Goal: Information Seeking & Learning: Learn about a topic

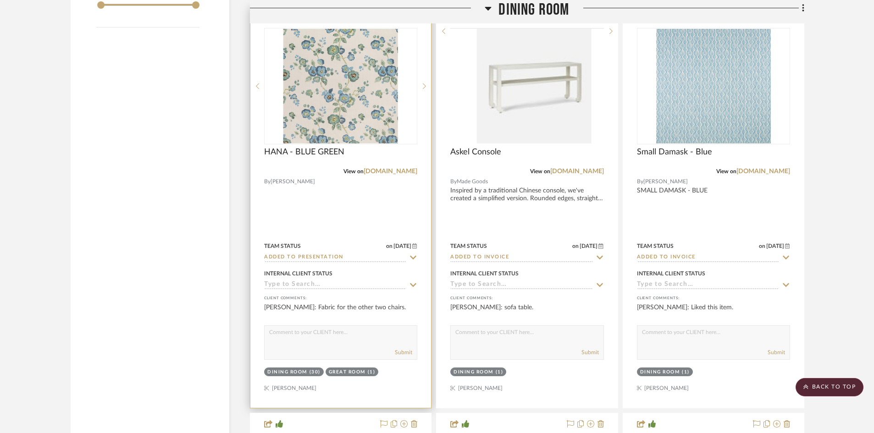
scroll to position [1559, 0]
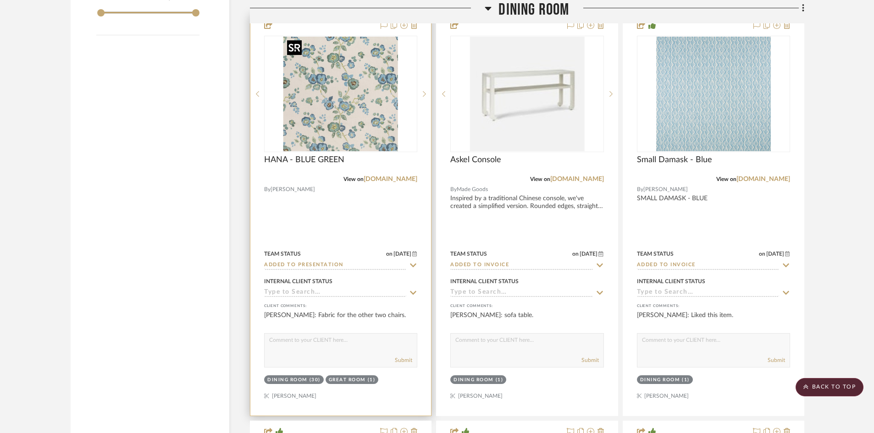
click at [357, 94] on img "0" at bounding box center [340, 94] width 115 height 115
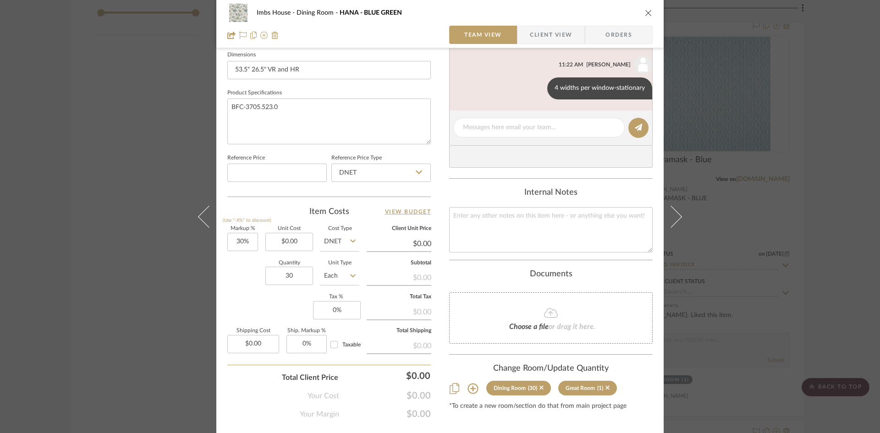
scroll to position [420, 0]
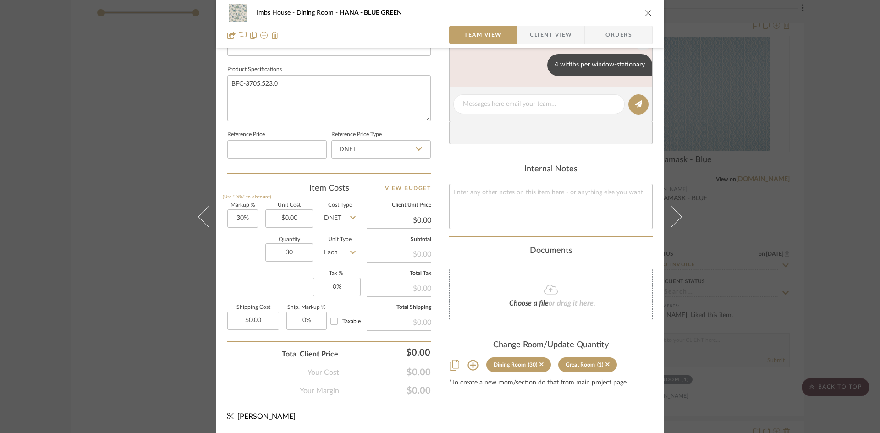
click at [646, 12] on icon "close" at bounding box center [648, 12] width 7 height 7
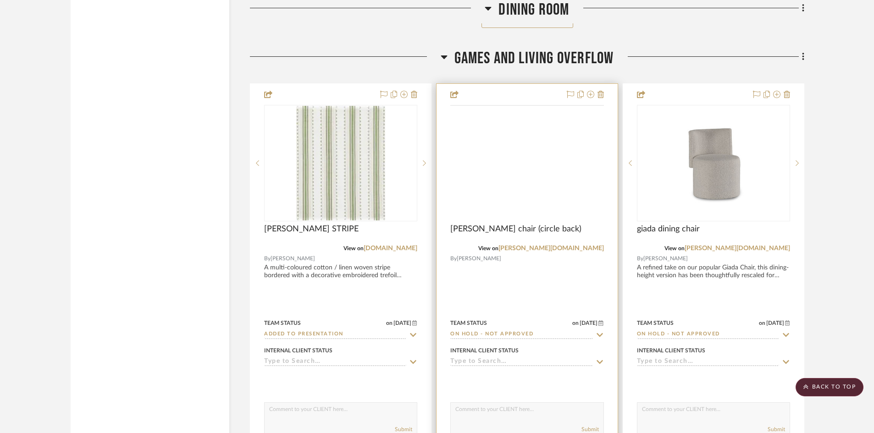
scroll to position [3210, 0]
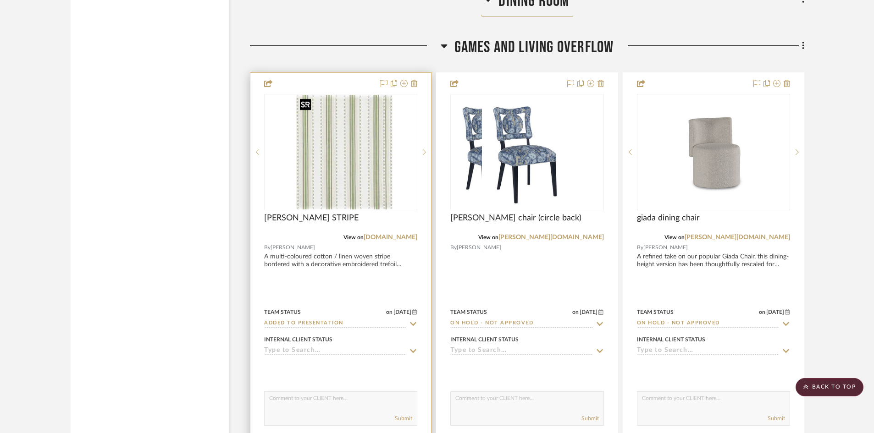
click at [362, 173] on div at bounding box center [340, 152] width 153 height 116
click at [365, 155] on img "0" at bounding box center [340, 152] width 89 height 115
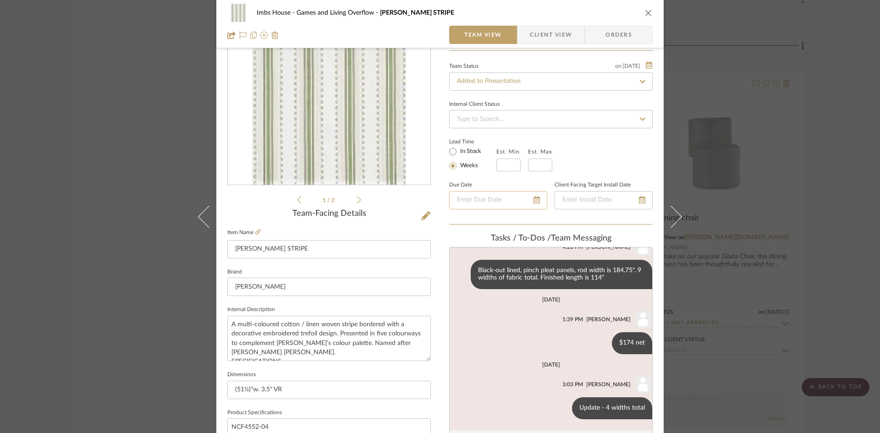
scroll to position [92, 0]
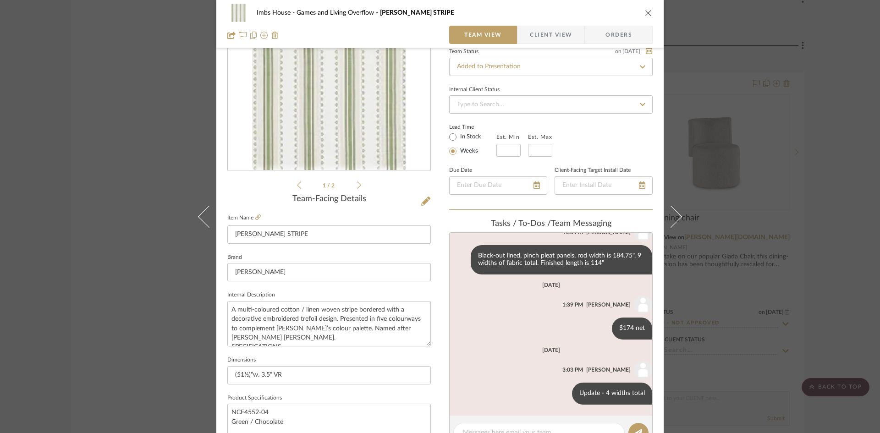
click at [646, 9] on button "close" at bounding box center [649, 13] width 8 height 8
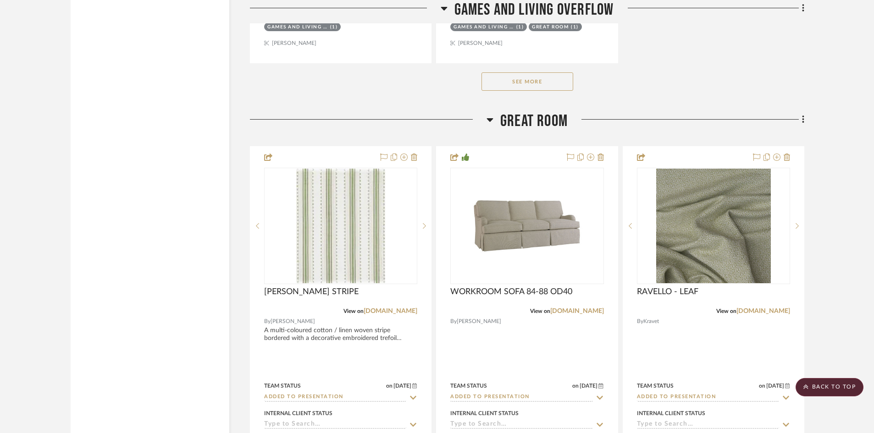
scroll to position [4447, 0]
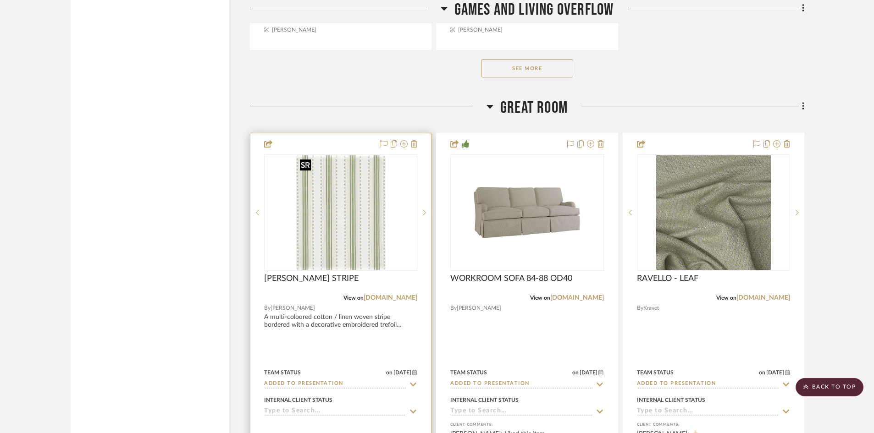
click at [338, 200] on div at bounding box center [340, 213] width 153 height 116
click at [350, 187] on img "0" at bounding box center [340, 212] width 89 height 115
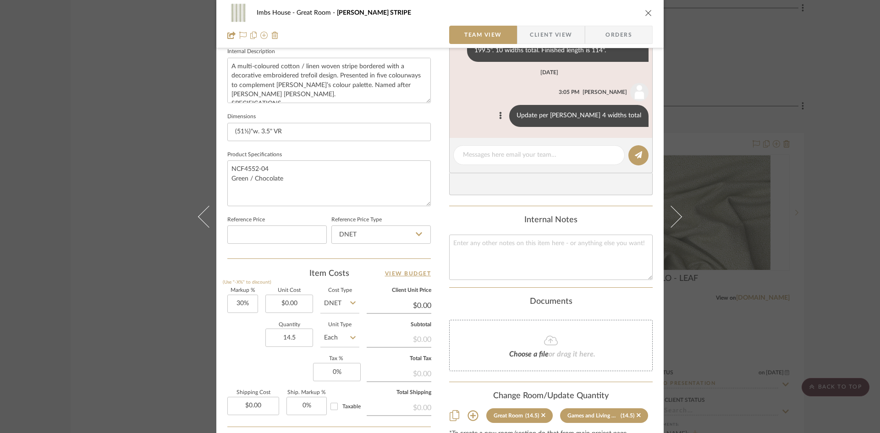
scroll to position [367, 0]
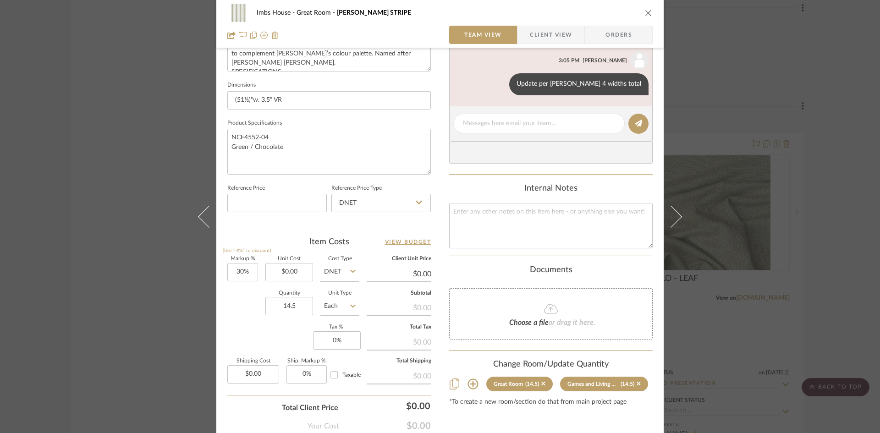
click at [645, 11] on icon "close" at bounding box center [648, 12] width 7 height 7
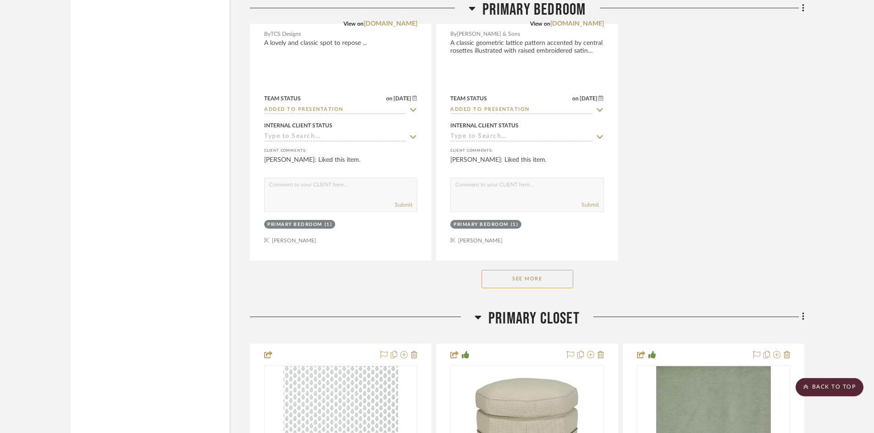
scroll to position [8070, 0]
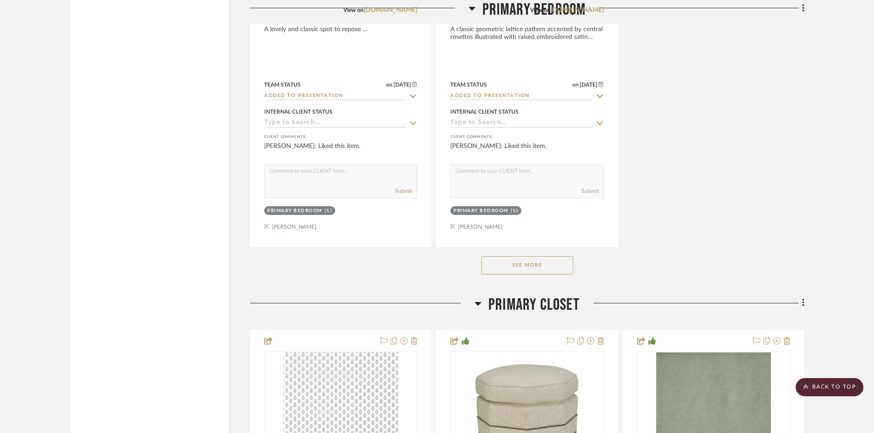
click at [496, 268] on button "See More" at bounding box center [527, 265] width 92 height 18
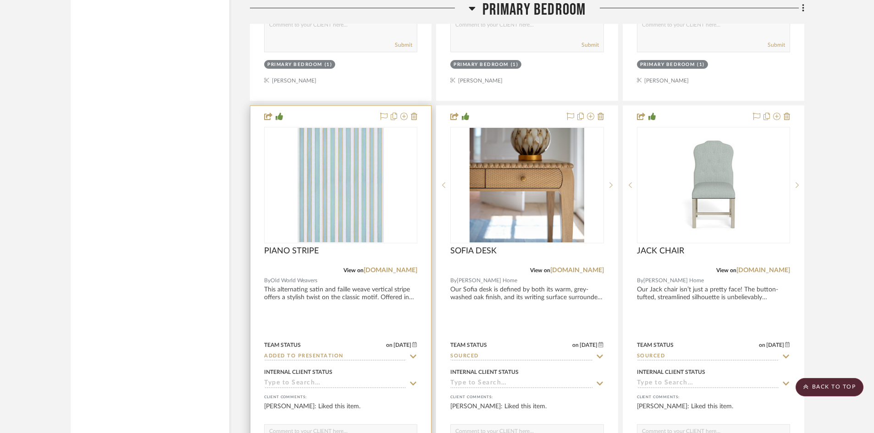
scroll to position [8666, 0]
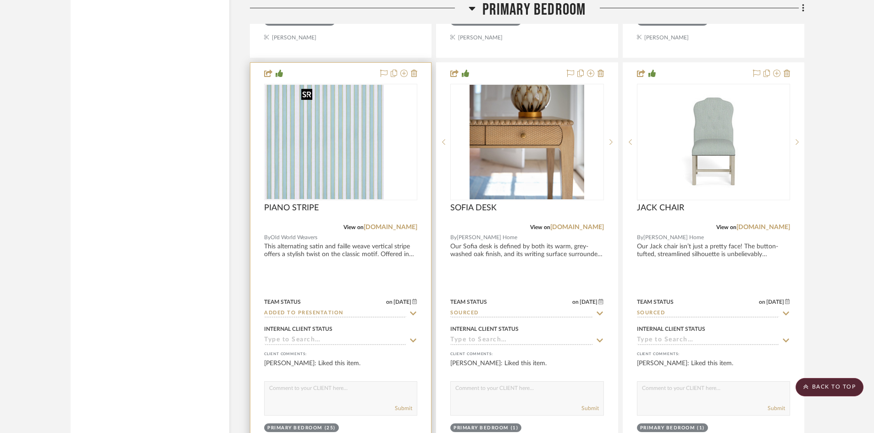
click at [350, 153] on div at bounding box center [340, 142] width 153 height 116
click at [350, 153] on img "0" at bounding box center [341, 142] width 86 height 115
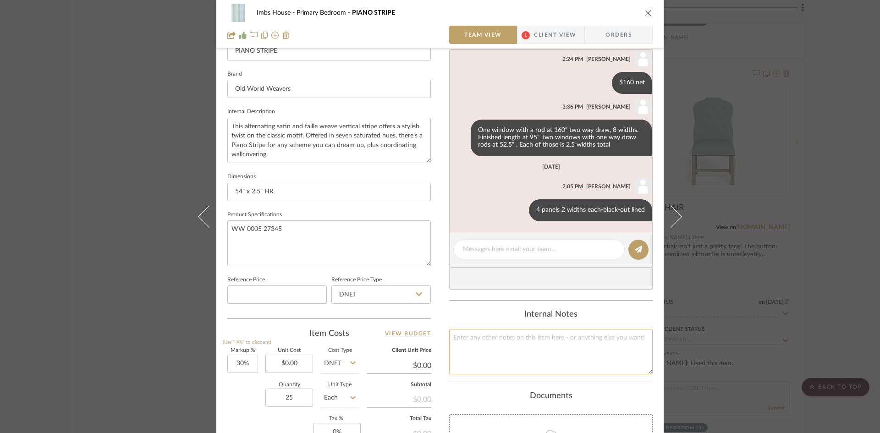
scroll to position [420, 0]
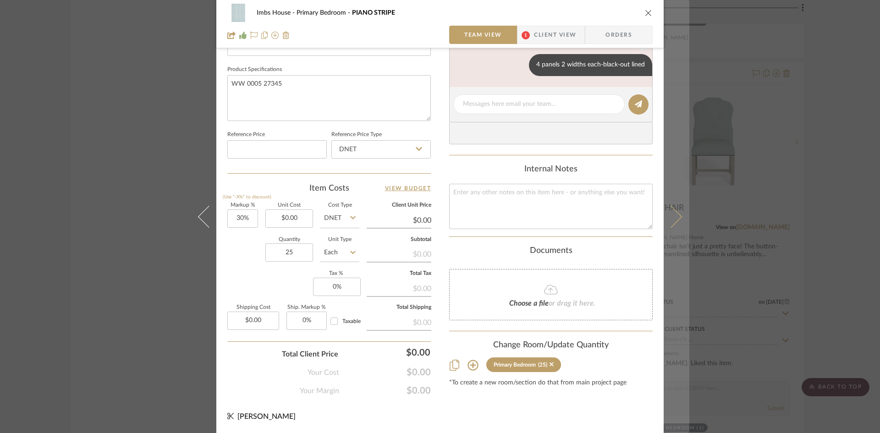
click at [669, 220] on icon at bounding box center [671, 216] width 22 height 22
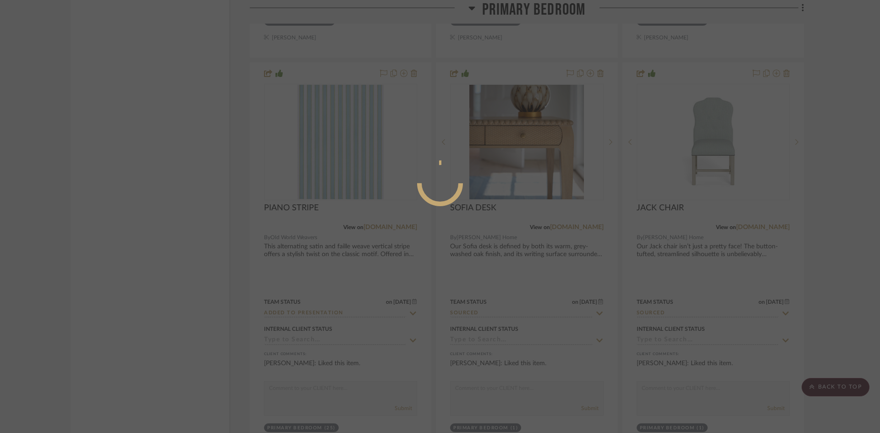
scroll to position [0, 0]
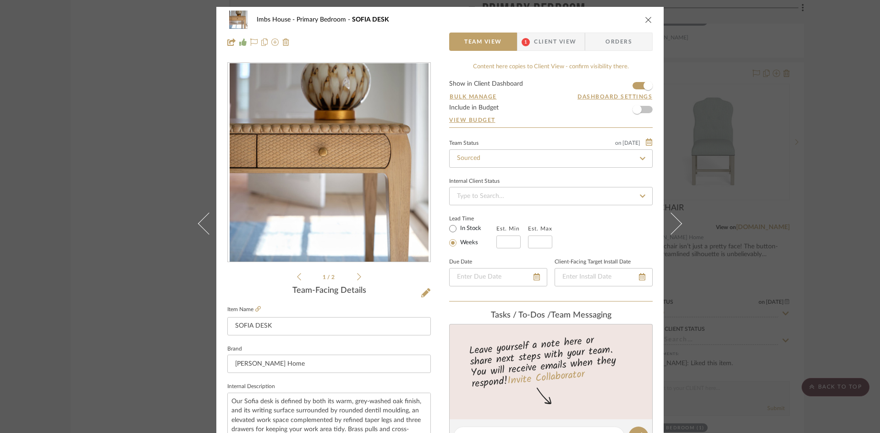
click at [645, 16] on icon "close" at bounding box center [648, 19] width 7 height 7
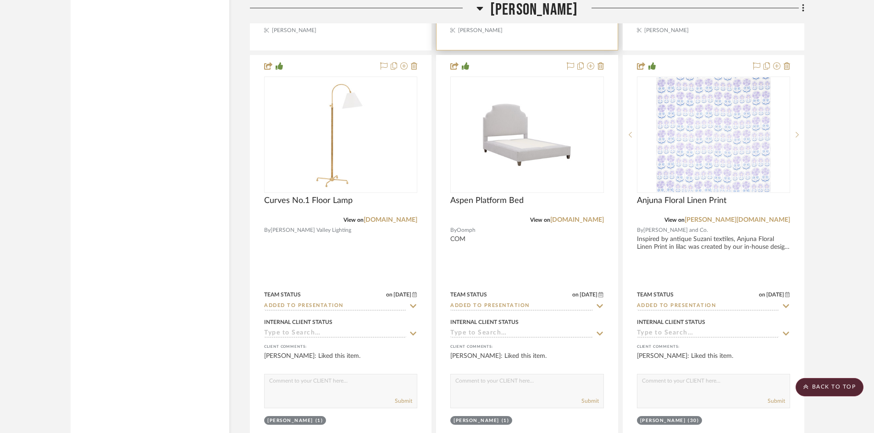
scroll to position [11692, 0]
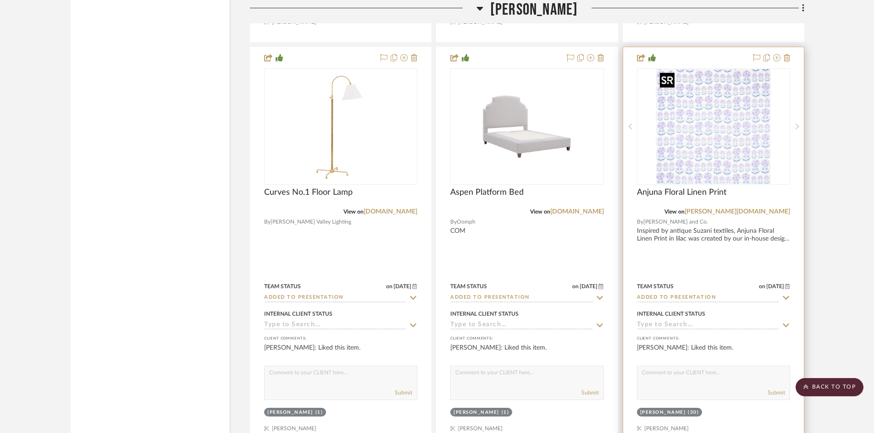
click at [730, 151] on div at bounding box center [713, 126] width 153 height 116
click at [743, 135] on img "0" at bounding box center [713, 126] width 115 height 115
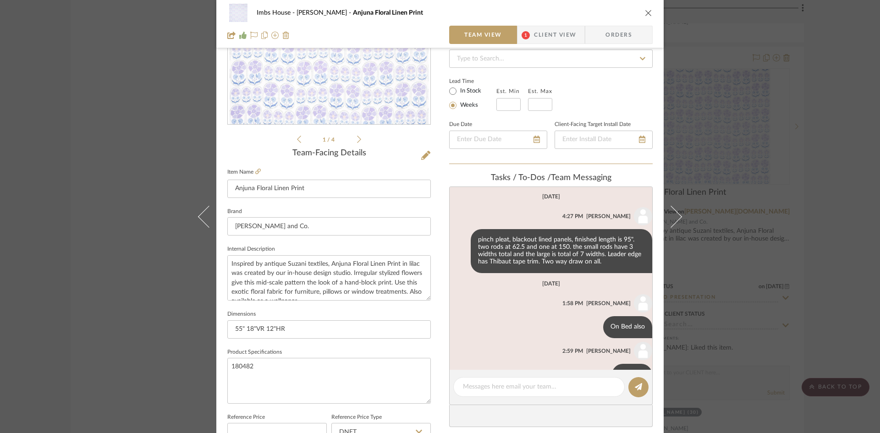
scroll to position [0, 0]
click at [646, 14] on icon "close" at bounding box center [648, 12] width 7 height 7
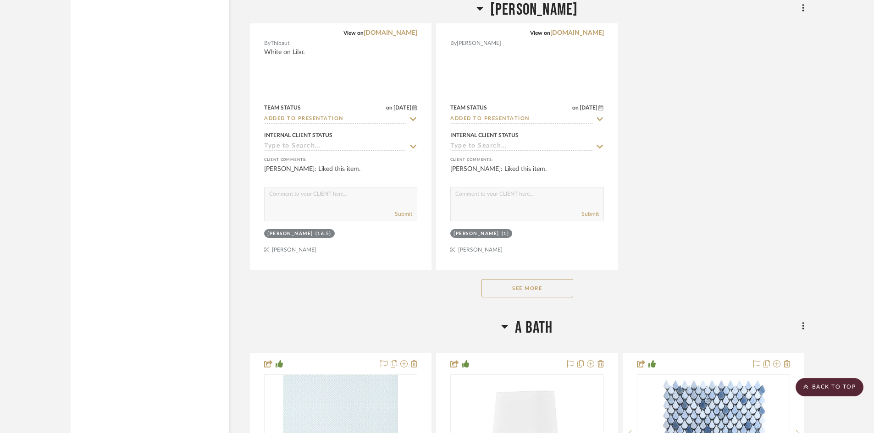
scroll to position [12288, 0]
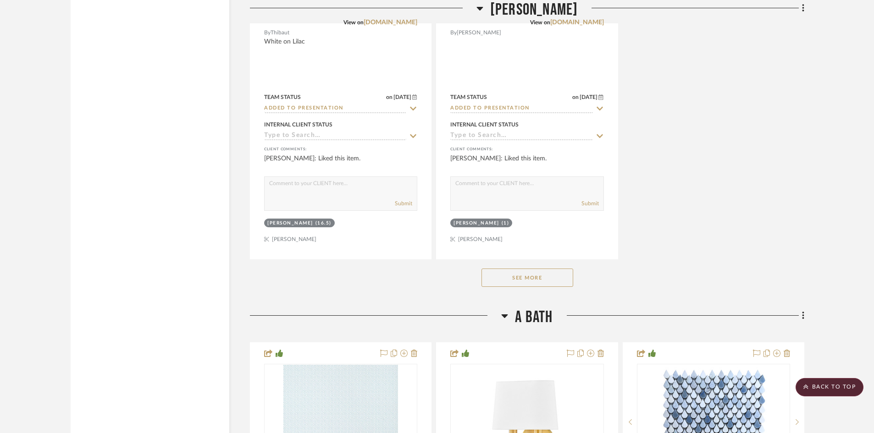
click at [509, 276] on button "See More" at bounding box center [527, 278] width 92 height 18
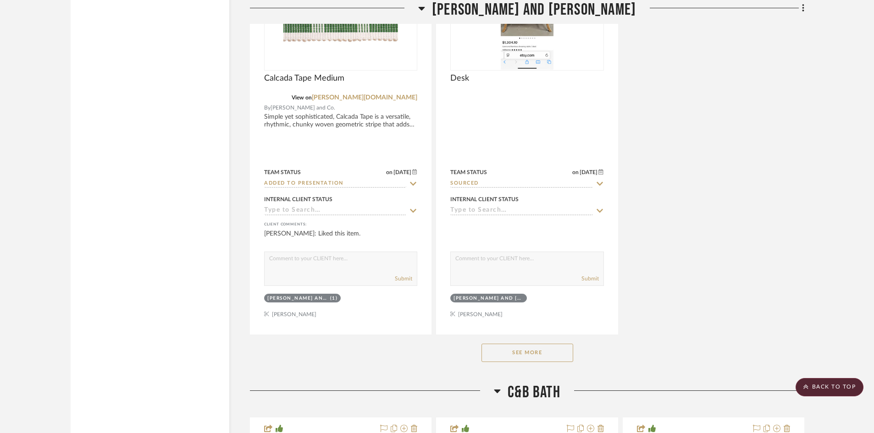
scroll to position [15635, 0]
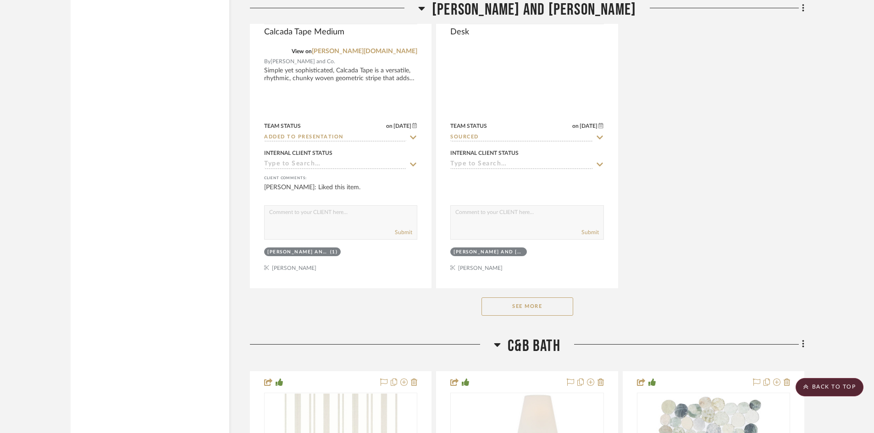
click at [523, 309] on button "See More" at bounding box center [527, 307] width 92 height 18
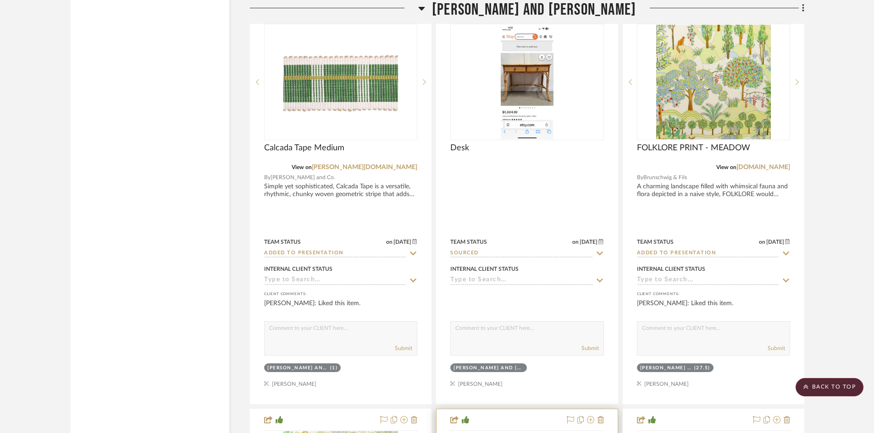
scroll to position [15497, 0]
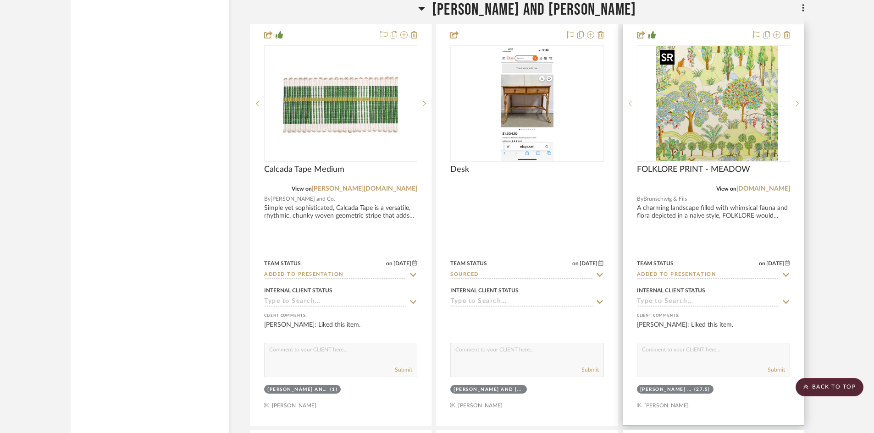
click at [703, 114] on div at bounding box center [713, 103] width 153 height 116
click at [703, 114] on img "0" at bounding box center [713, 103] width 115 height 115
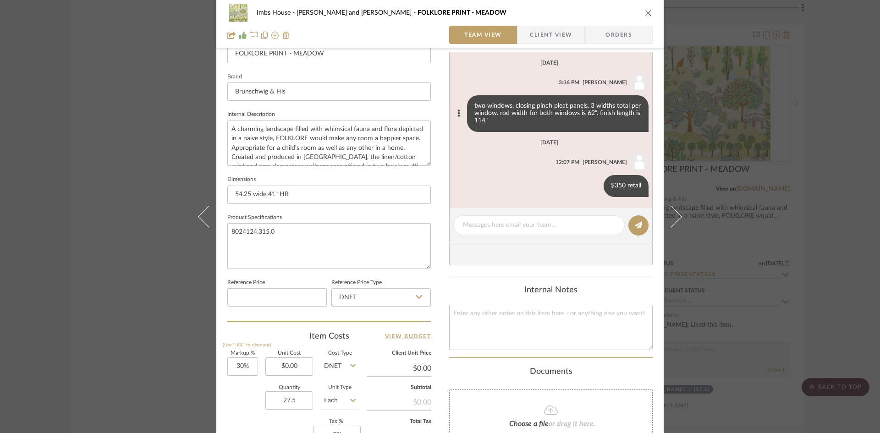
scroll to position [275, 0]
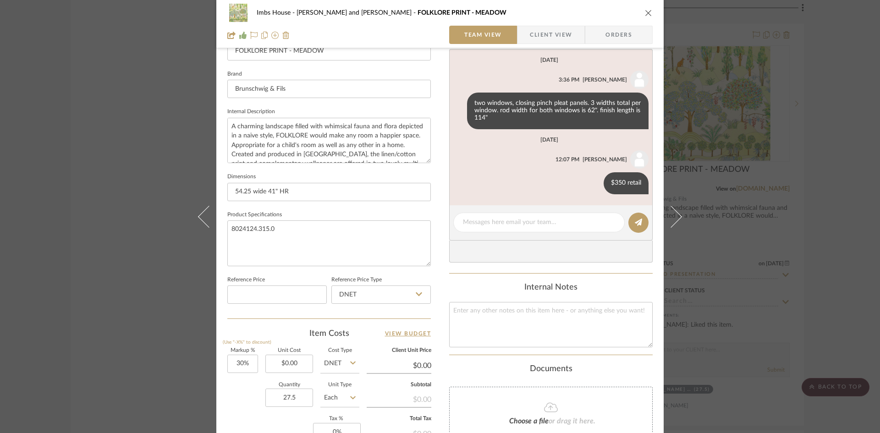
click at [645, 12] on icon "close" at bounding box center [648, 12] width 7 height 7
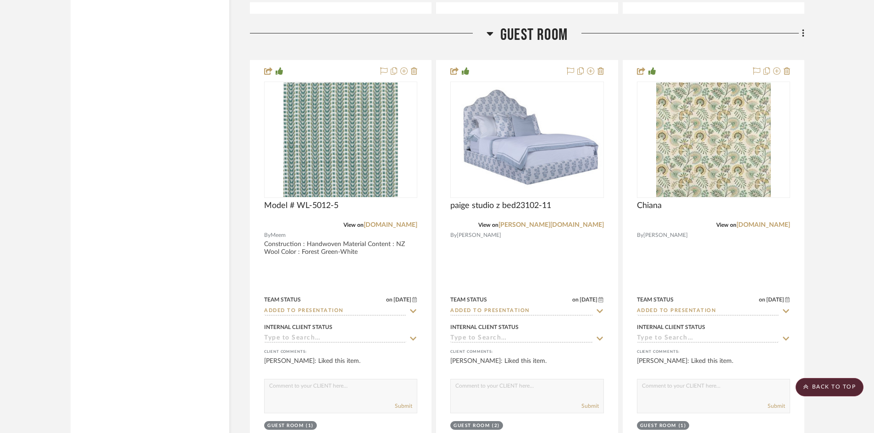
scroll to position [18111, 0]
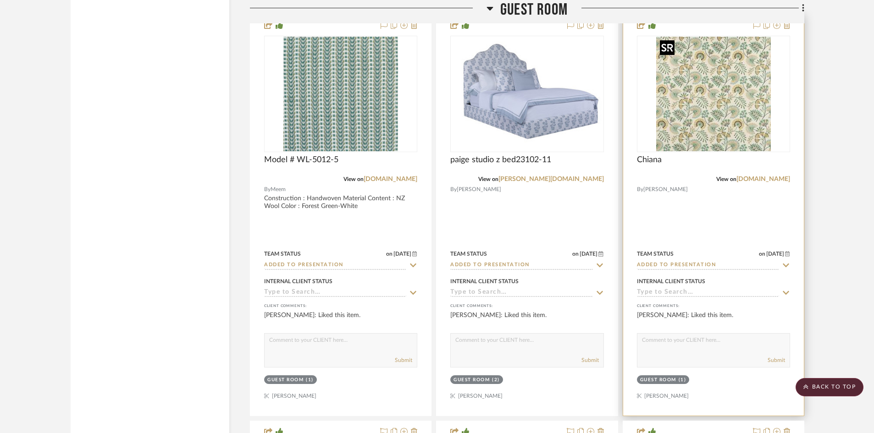
click at [712, 107] on img "0" at bounding box center [713, 94] width 115 height 115
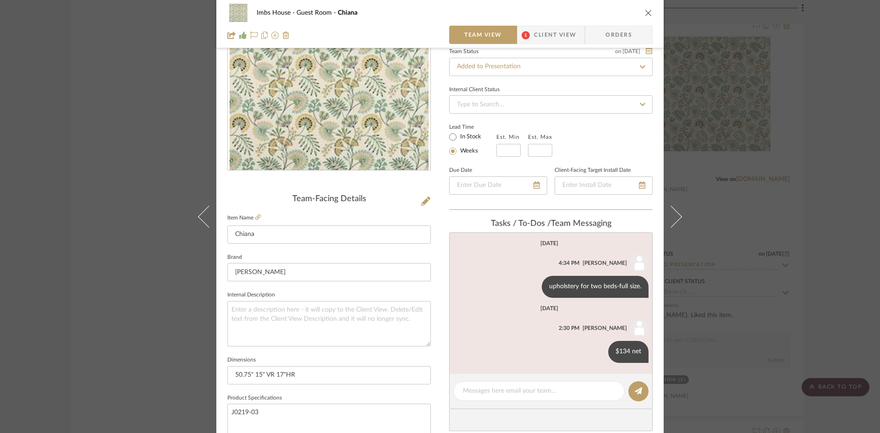
scroll to position [138, 0]
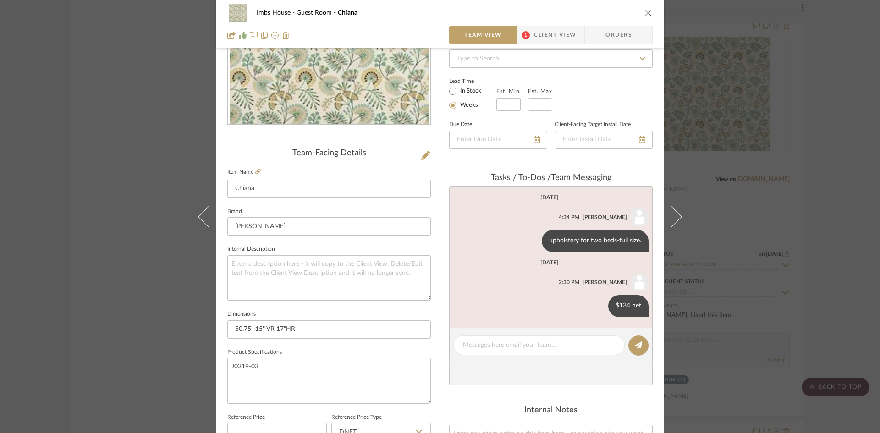
click at [645, 12] on icon "close" at bounding box center [648, 12] width 7 height 7
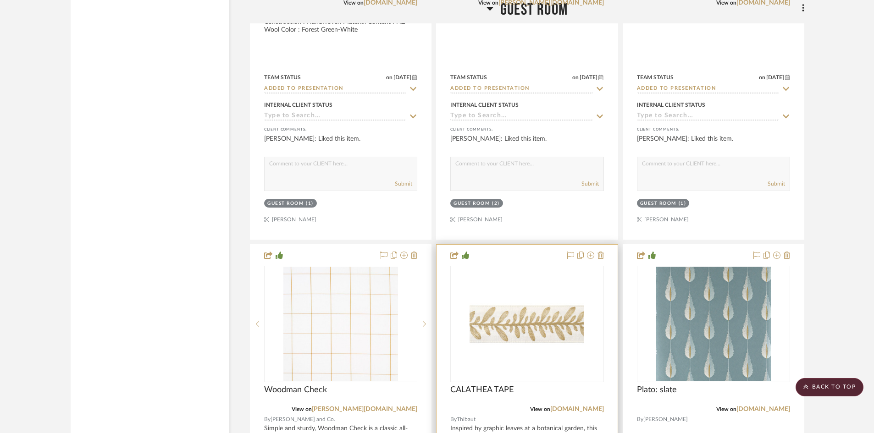
scroll to position [18432, 0]
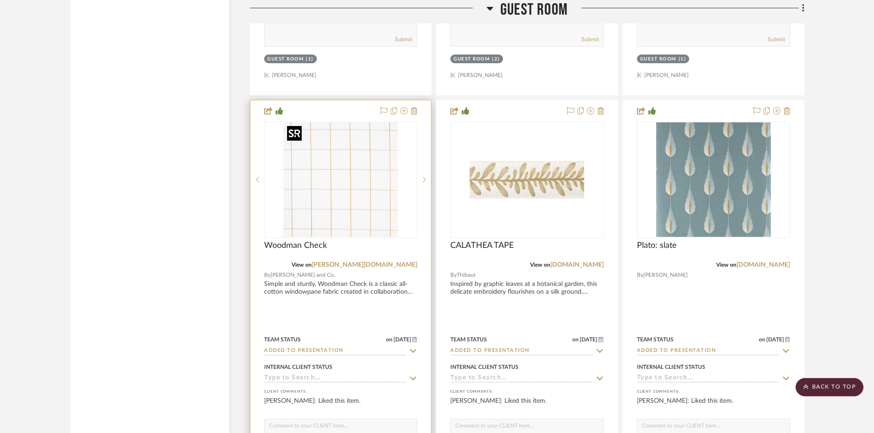
click at [328, 204] on img "0" at bounding box center [340, 179] width 115 height 115
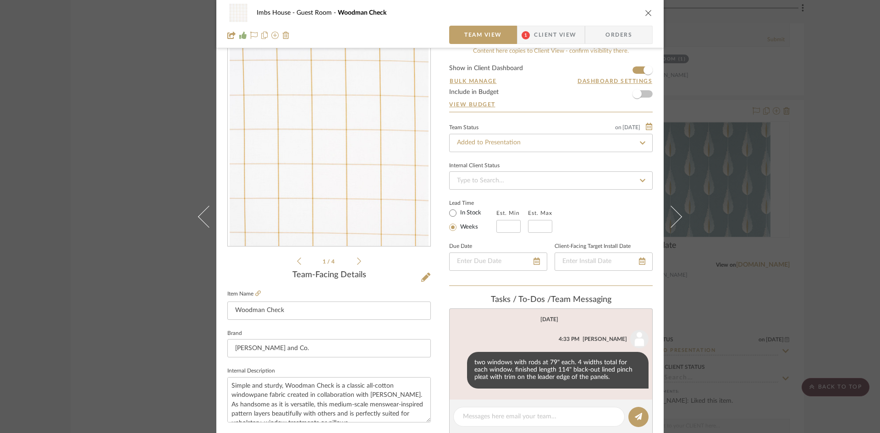
scroll to position [0, 0]
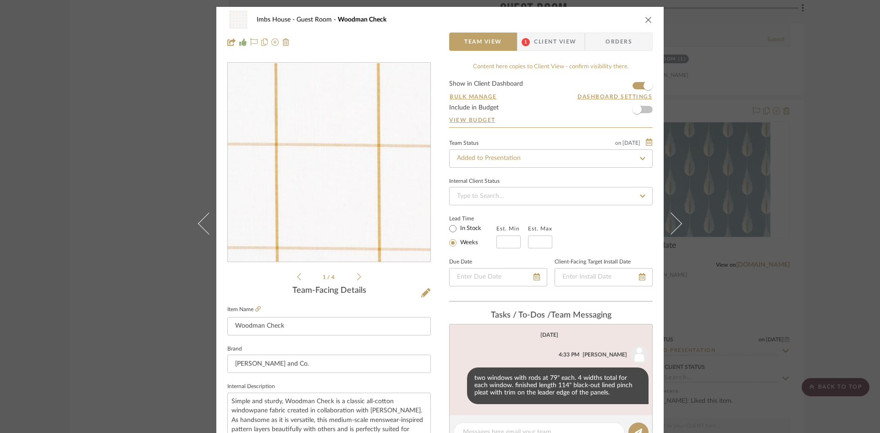
click at [327, 186] on img "0" at bounding box center [329, 162] width 199 height 199
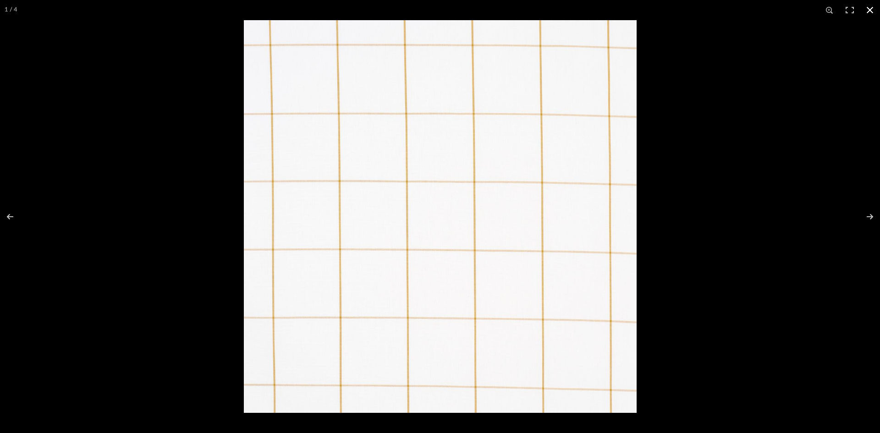
click at [869, 7] on button at bounding box center [870, 10] width 20 height 20
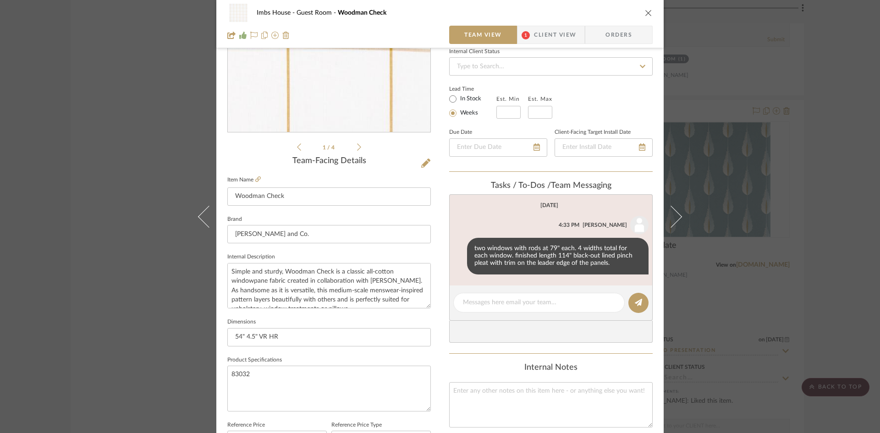
scroll to position [138, 0]
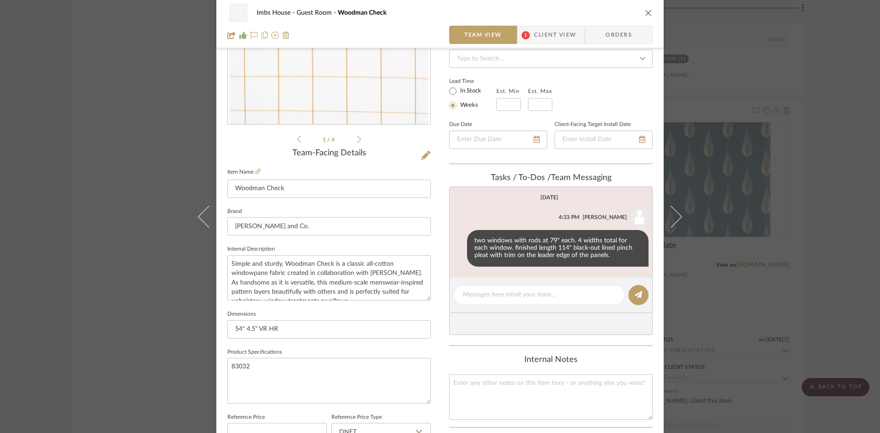
click at [646, 12] on icon "close" at bounding box center [648, 12] width 7 height 7
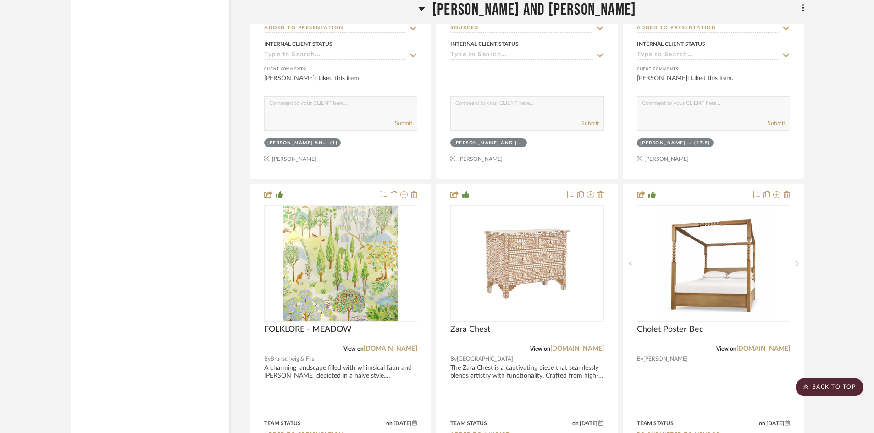
scroll to position [15589, 0]
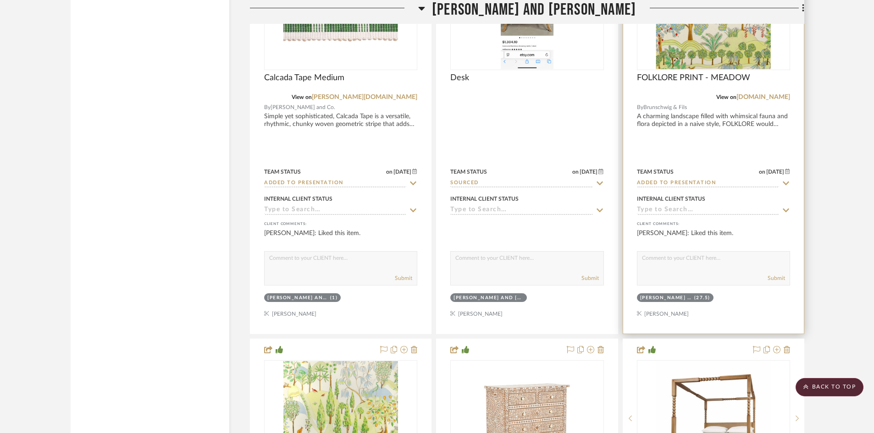
click at [735, 41] on img "0" at bounding box center [713, 12] width 115 height 115
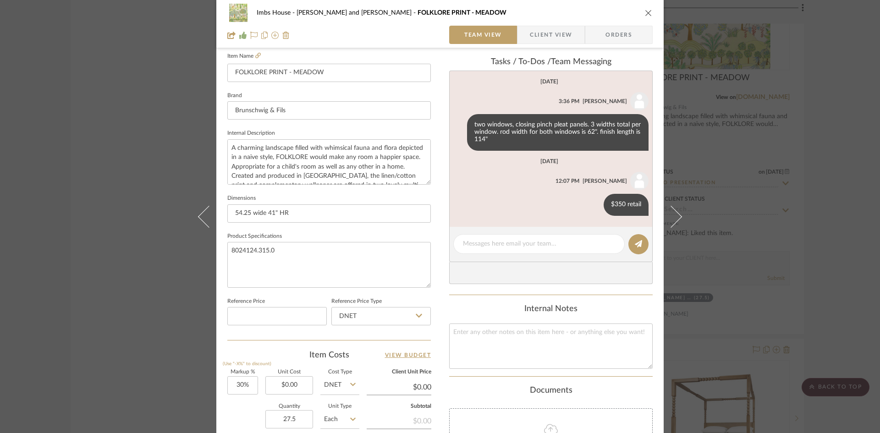
scroll to position [145, 0]
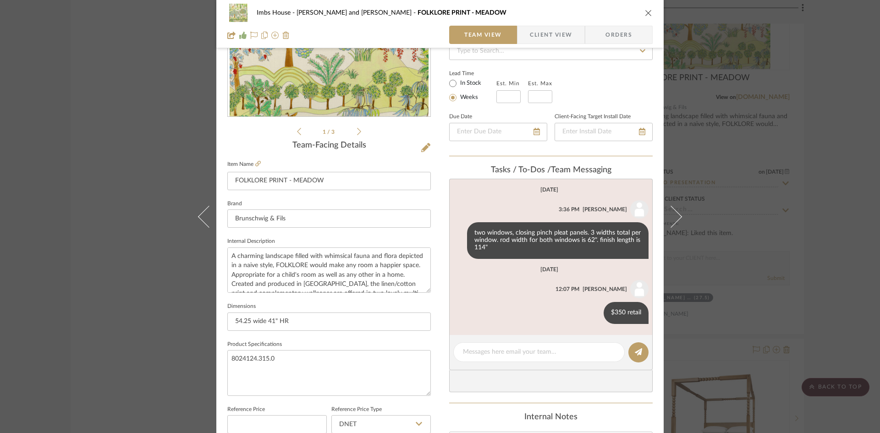
click at [645, 10] on icon "close" at bounding box center [648, 12] width 7 height 7
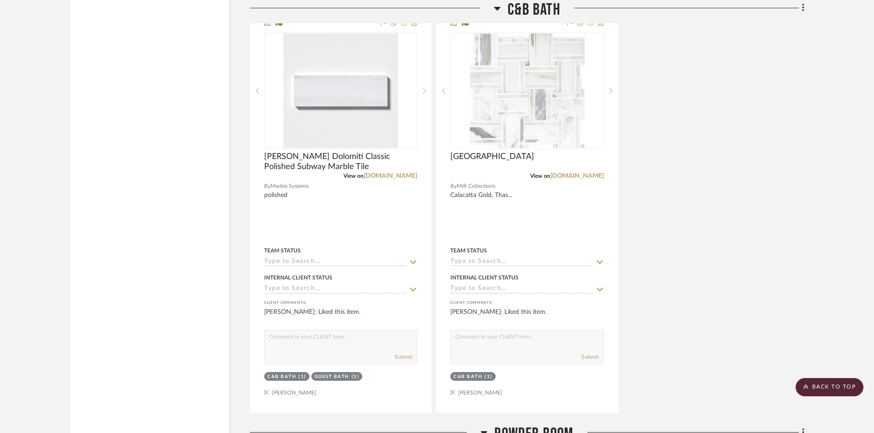
scroll to position [17148, 0]
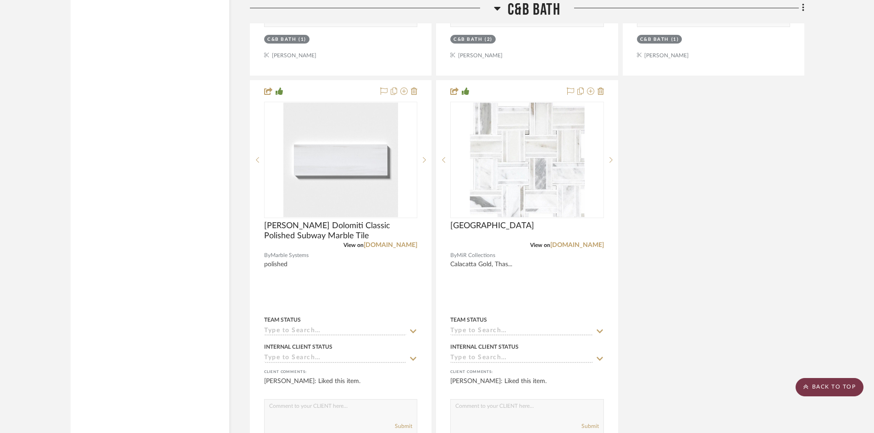
click at [838, 386] on scroll-to-top-button "BACK TO TOP" at bounding box center [829, 387] width 68 height 18
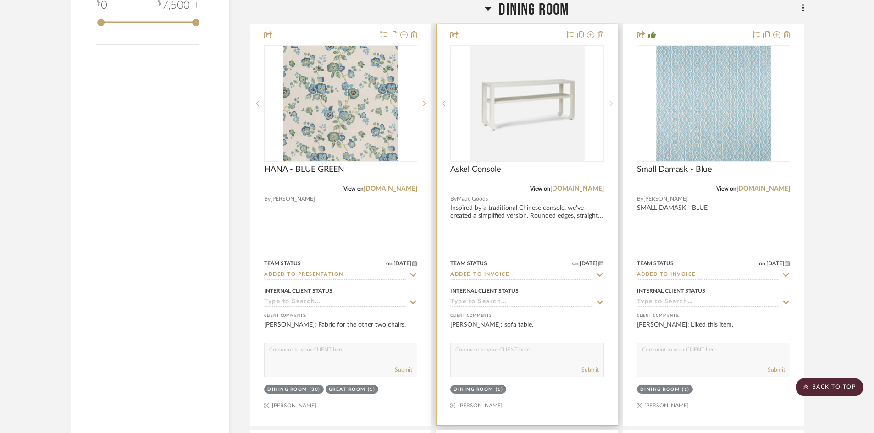
scroll to position [1559, 0]
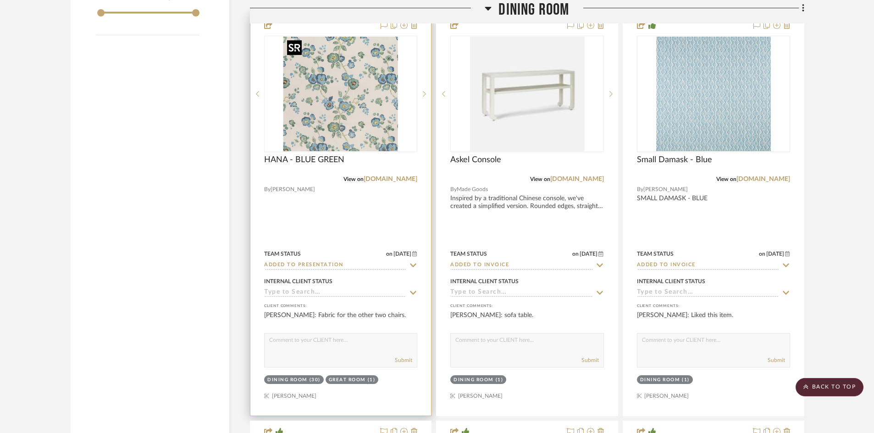
click at [354, 111] on img "0" at bounding box center [340, 94] width 115 height 115
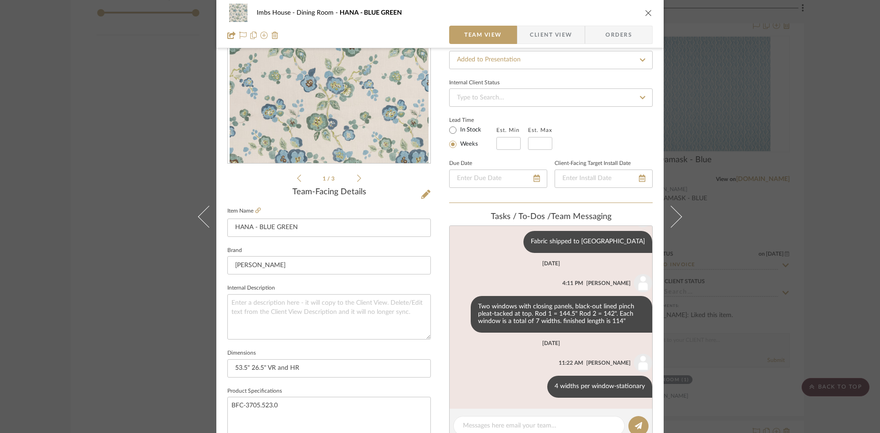
scroll to position [46, 0]
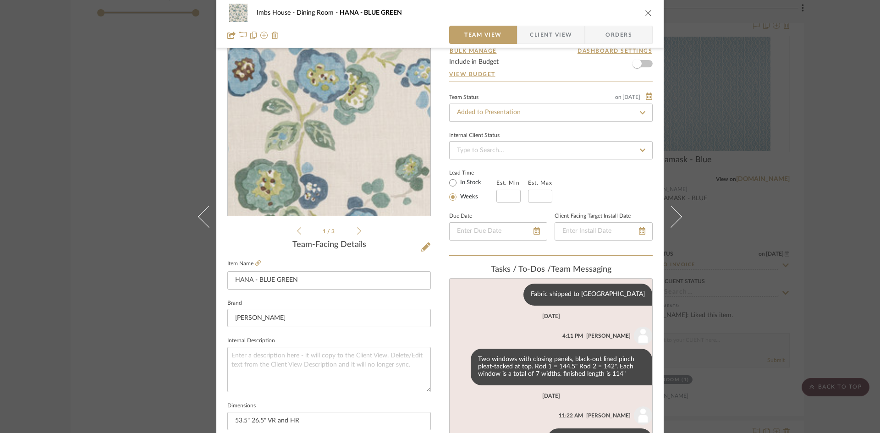
click at [334, 152] on img "0" at bounding box center [329, 116] width 199 height 199
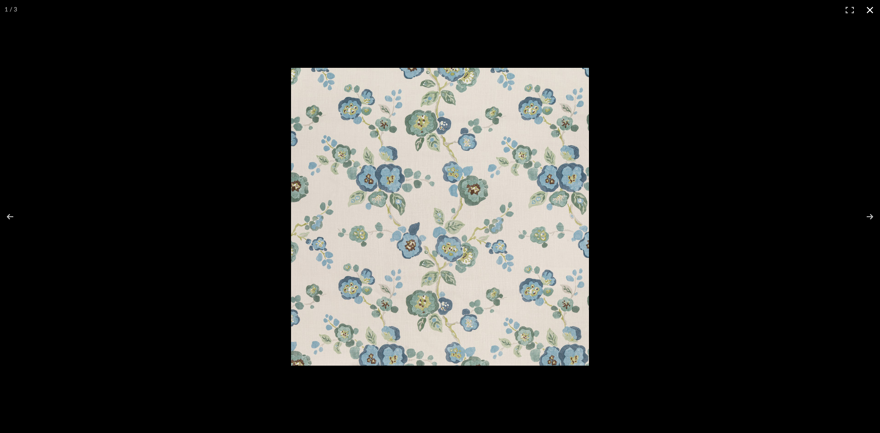
click at [873, 8] on button at bounding box center [870, 10] width 20 height 20
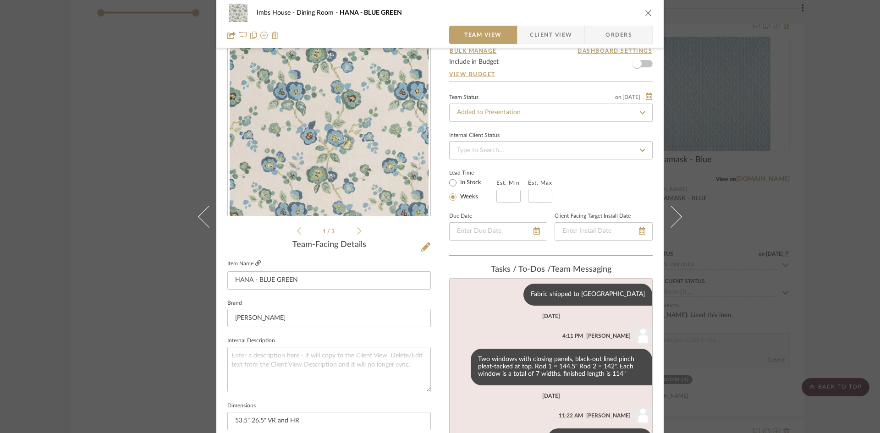
click at [255, 260] on link at bounding box center [258, 264] width 6 height 8
click at [648, 9] on icon "close" at bounding box center [648, 12] width 7 height 7
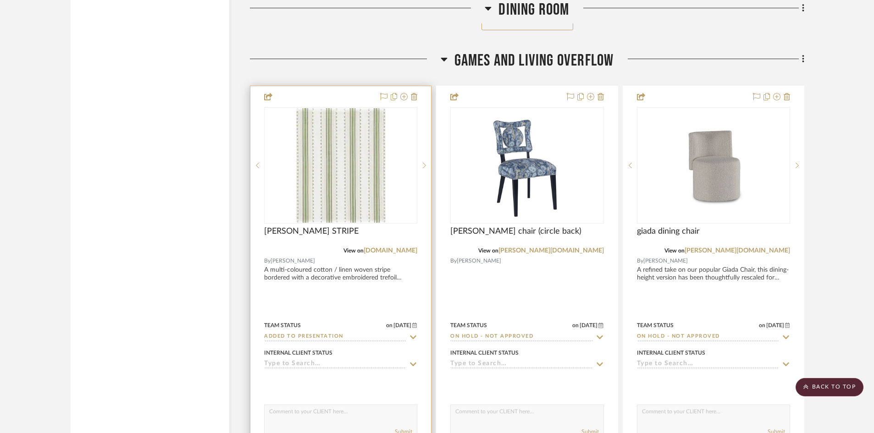
scroll to position [3210, 0]
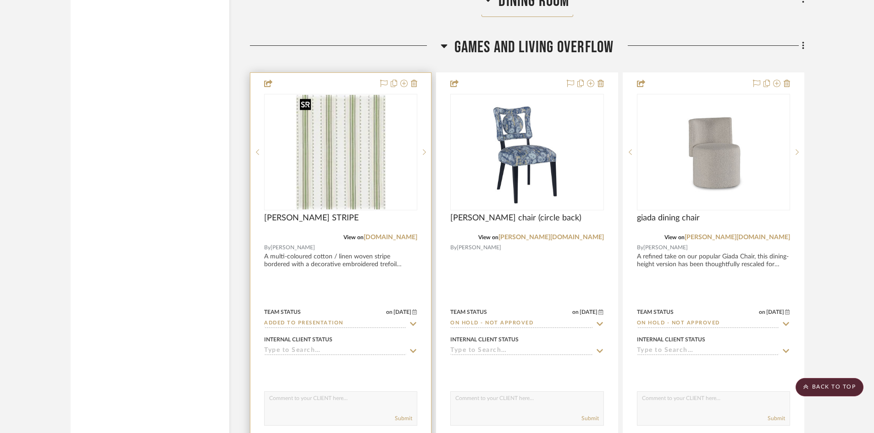
click at [324, 169] on img "0" at bounding box center [340, 152] width 89 height 115
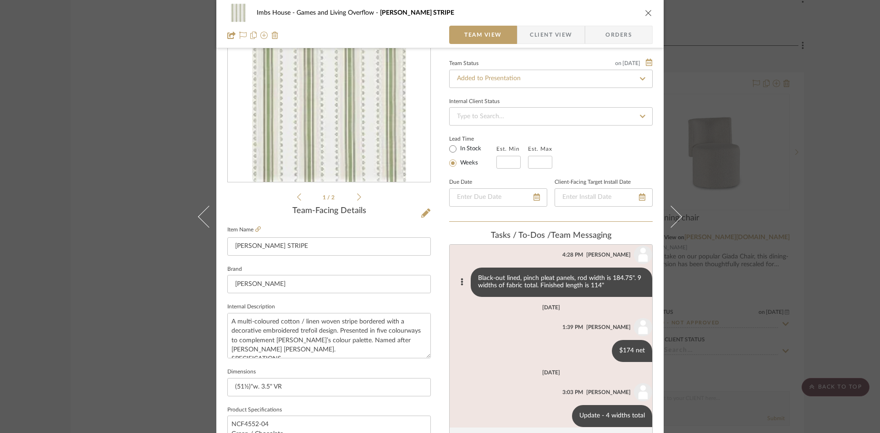
scroll to position [31, 0]
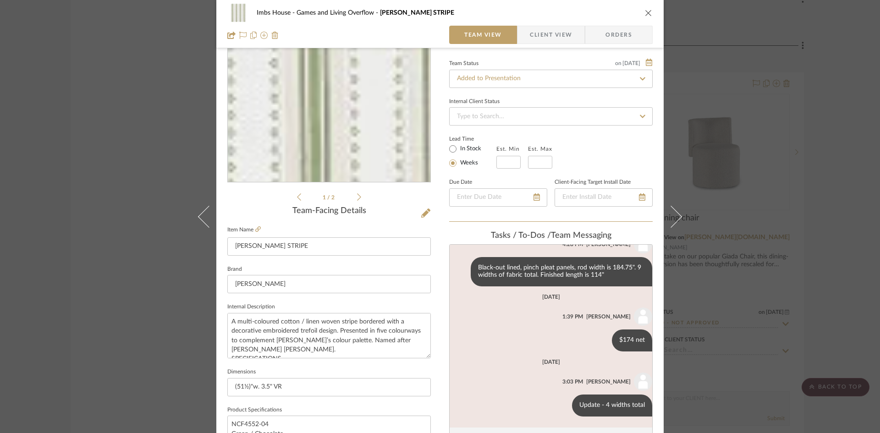
click at [352, 141] on img "0" at bounding box center [329, 82] width 155 height 199
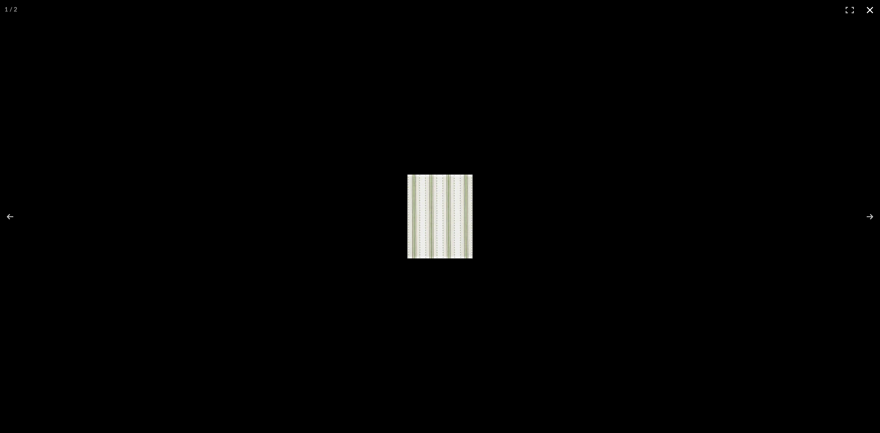
click at [873, 8] on button at bounding box center [870, 10] width 20 height 20
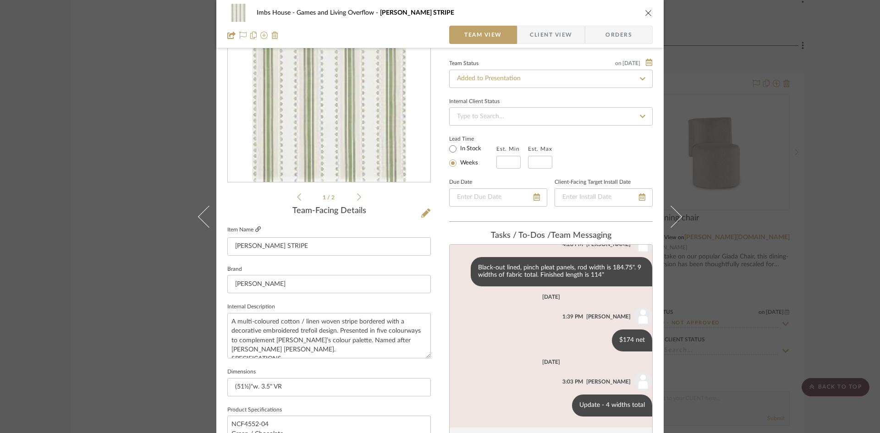
click at [255, 226] on link at bounding box center [258, 230] width 6 height 8
click at [644, 8] on div "Imbs House Games and Living Overflow [PERSON_NAME] STRIPE" at bounding box center [439, 13] width 425 height 18
click at [646, 11] on icon "close" at bounding box center [648, 12] width 7 height 7
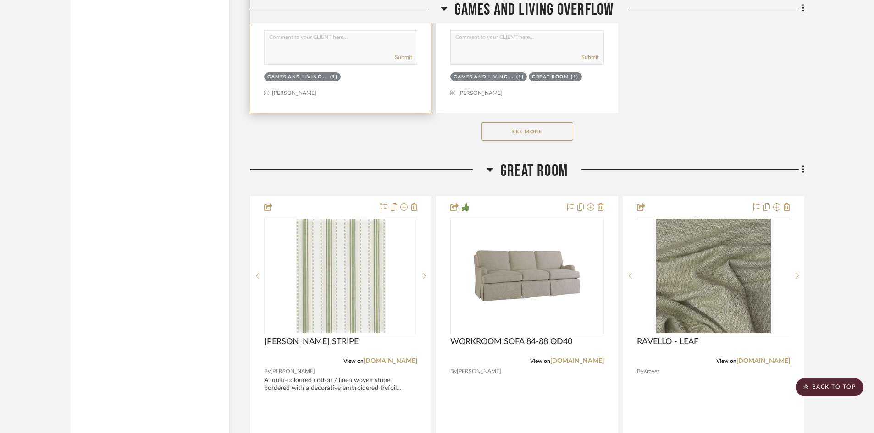
scroll to position [4539, 0]
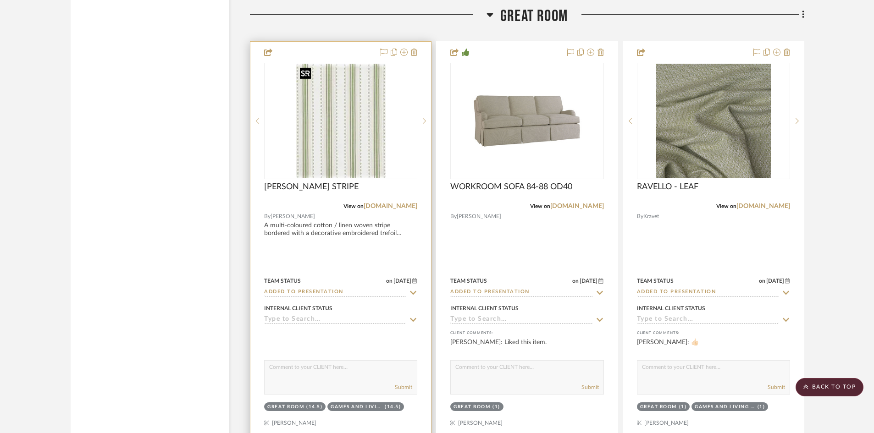
click at [351, 136] on img "0" at bounding box center [340, 121] width 89 height 115
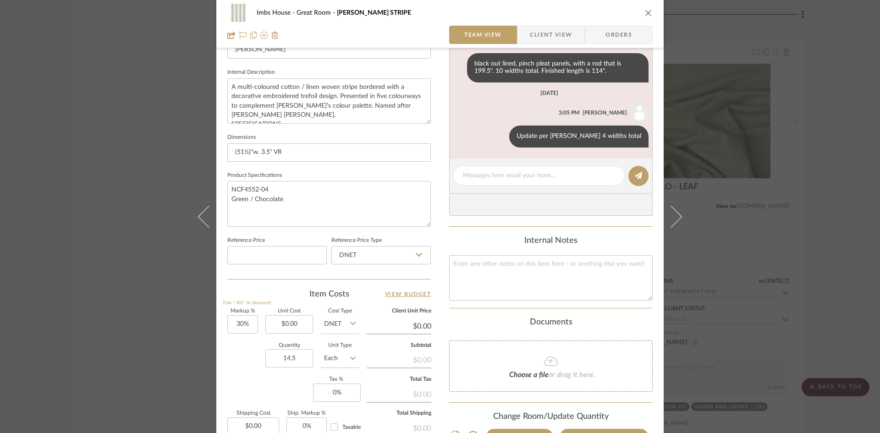
scroll to position [321, 0]
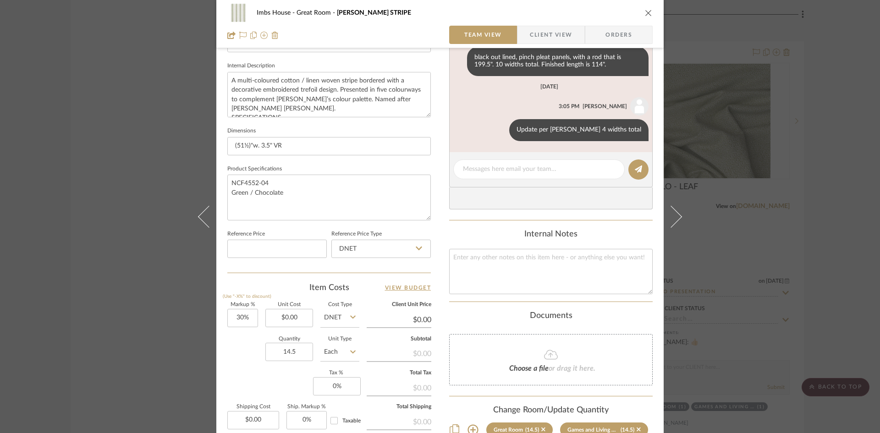
drag, startPoint x: 646, startPoint y: 11, endPoint x: 516, endPoint y: 166, distance: 202.4
click at [645, 16] on icon "close" at bounding box center [648, 12] width 7 height 7
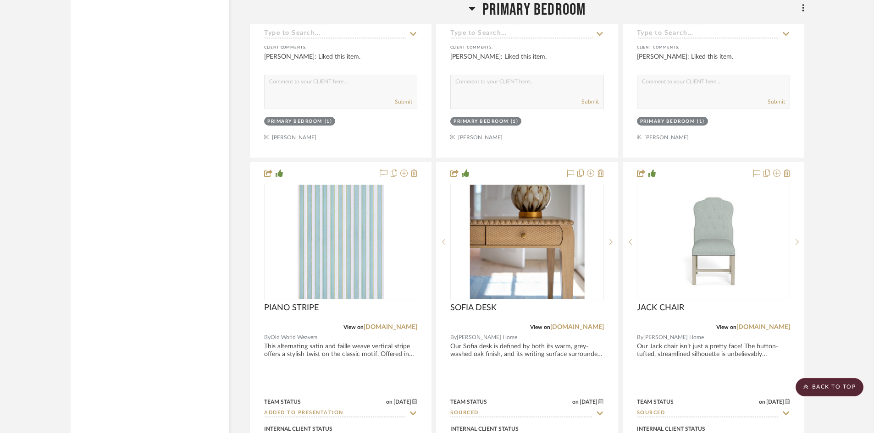
scroll to position [8574, 0]
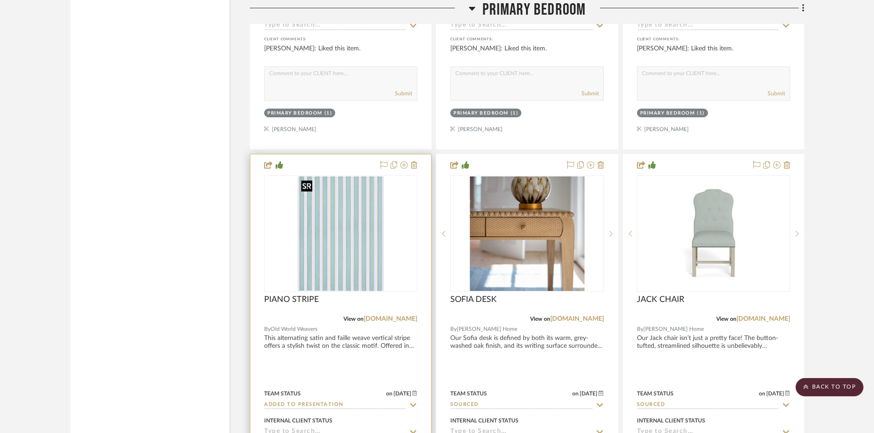
click at [367, 268] on img "0" at bounding box center [341, 234] width 86 height 115
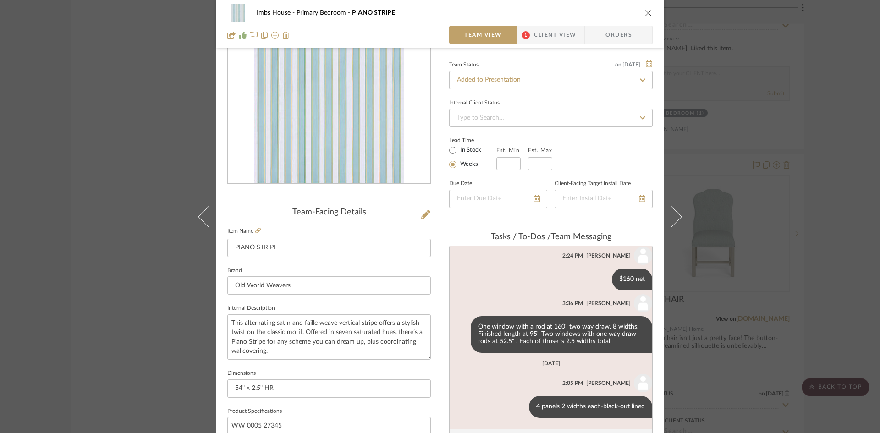
scroll to position [92, 0]
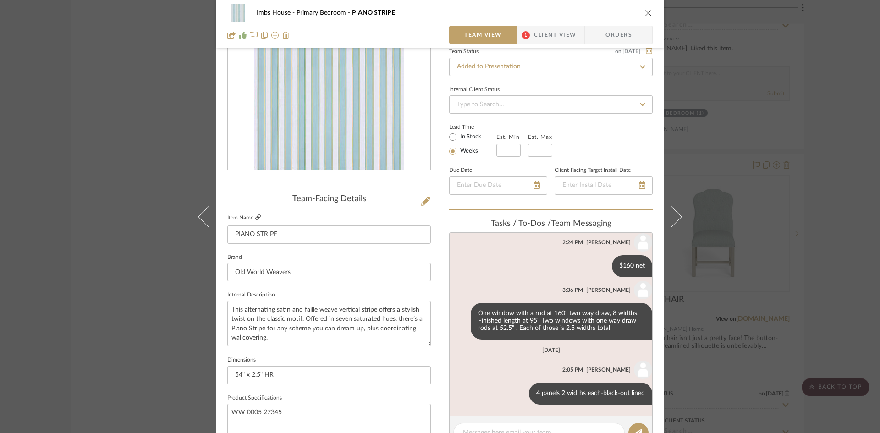
click at [255, 215] on icon at bounding box center [258, 218] width 6 height 6
click at [645, 10] on icon "close" at bounding box center [648, 12] width 7 height 7
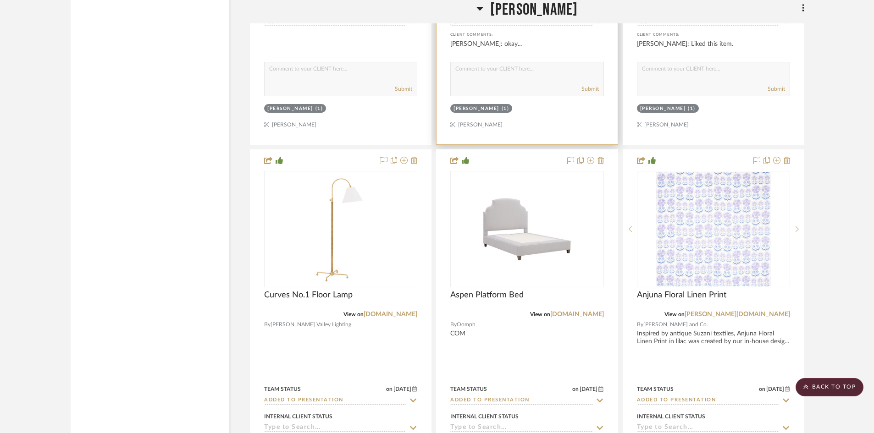
scroll to position [11738, 0]
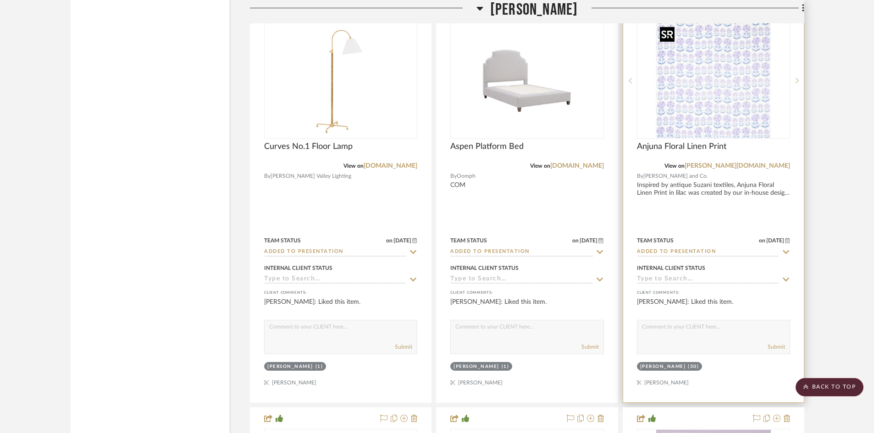
click at [711, 116] on img "0" at bounding box center [713, 80] width 115 height 115
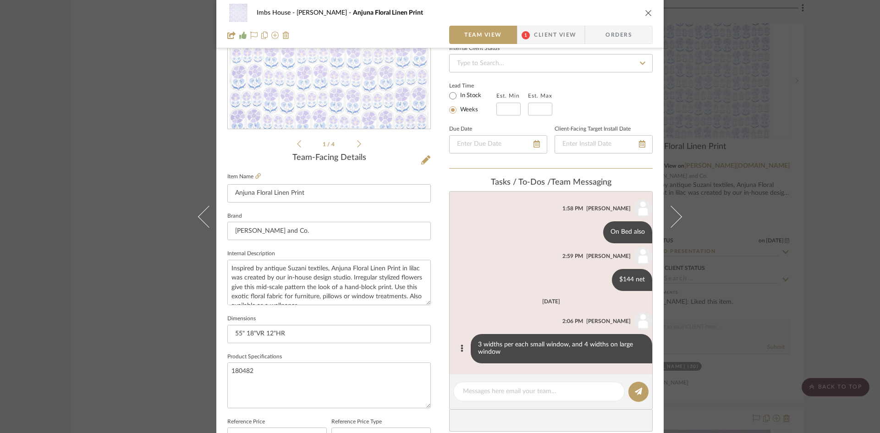
scroll to position [138, 0]
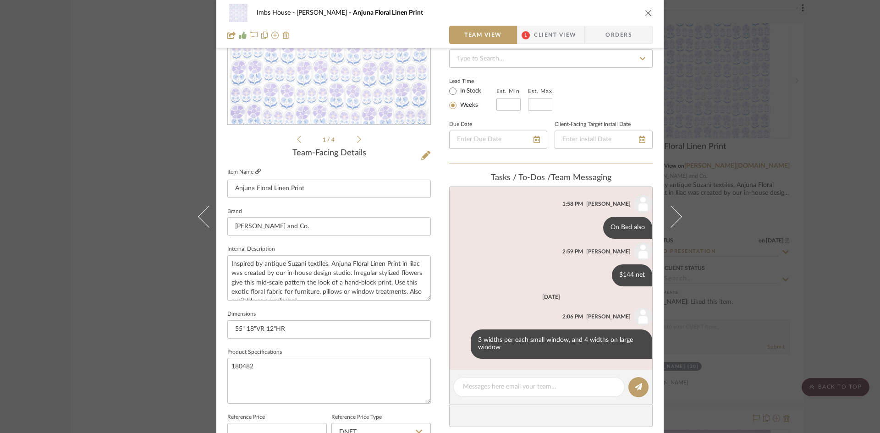
click at [255, 170] on icon at bounding box center [258, 172] width 6 height 6
click at [646, 12] on icon "close" at bounding box center [648, 12] width 7 height 7
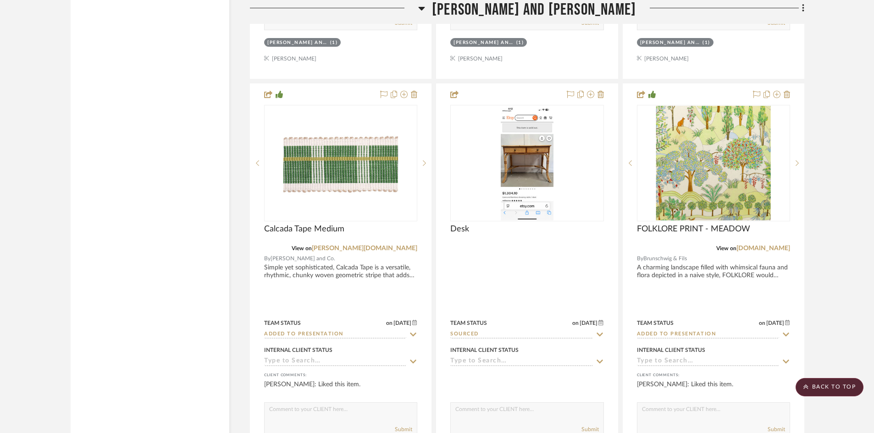
scroll to position [15497, 0]
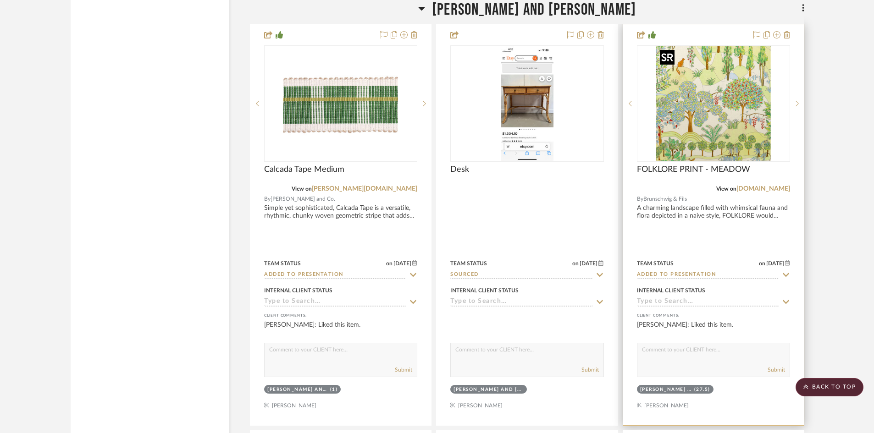
click at [713, 112] on img "0" at bounding box center [713, 103] width 115 height 115
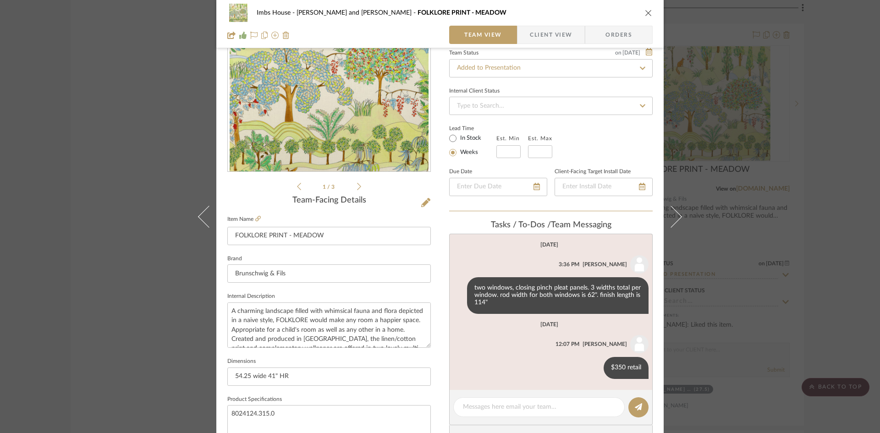
scroll to position [92, 0]
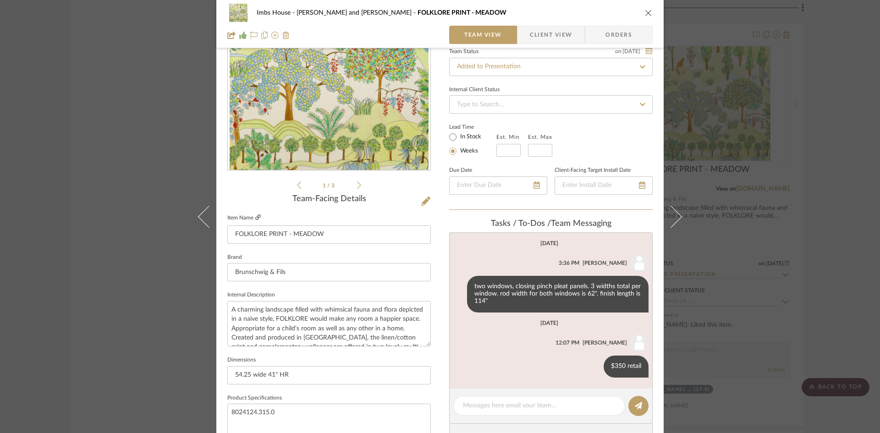
click at [256, 216] on icon at bounding box center [258, 218] width 6 height 6
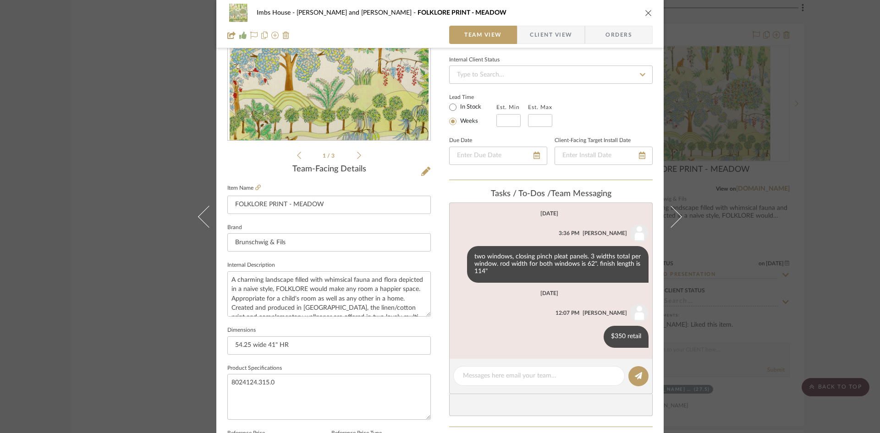
scroll to position [138, 0]
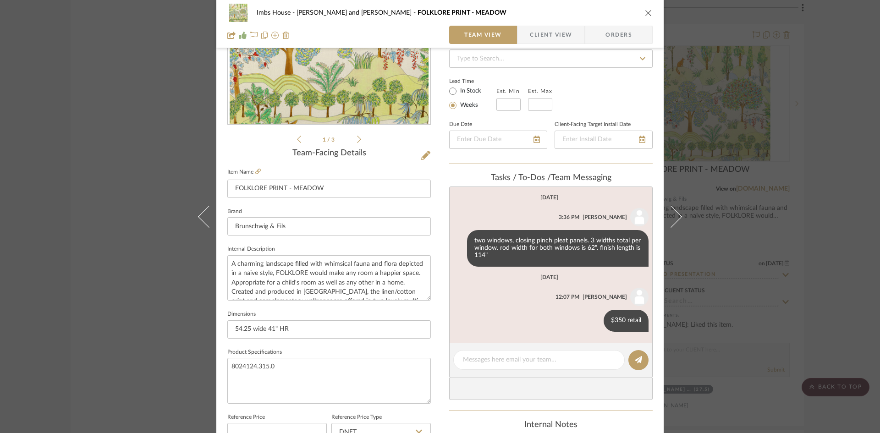
click at [646, 11] on icon "close" at bounding box center [648, 12] width 7 height 7
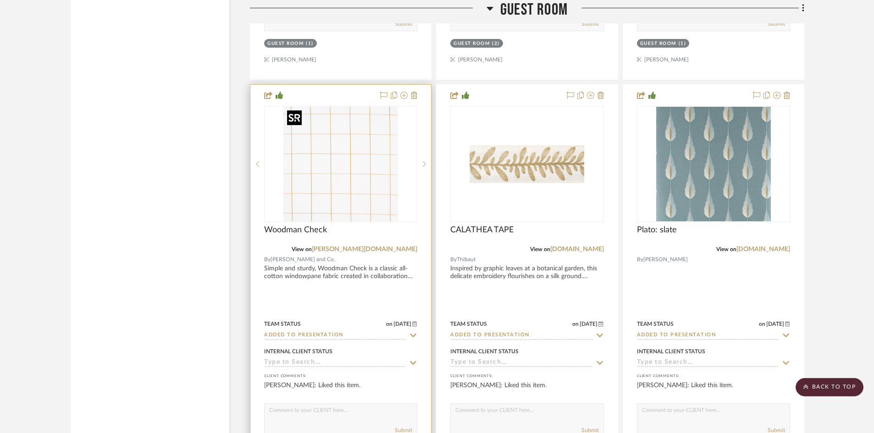
scroll to position [18432, 0]
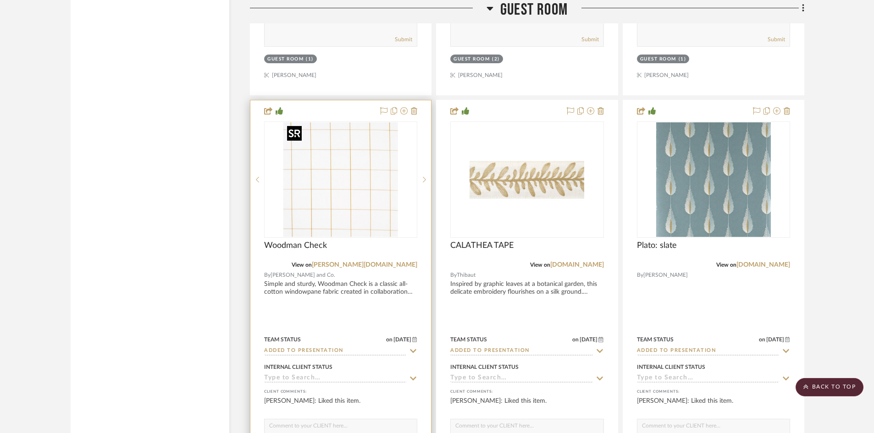
click at [320, 149] on img "0" at bounding box center [340, 179] width 115 height 115
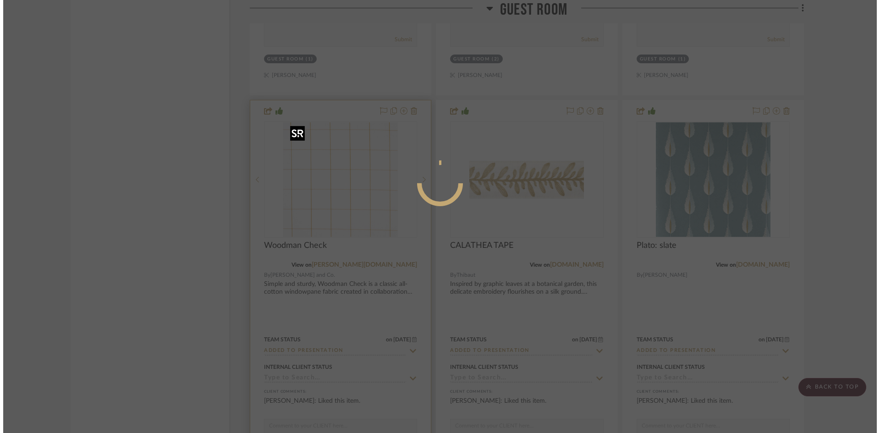
scroll to position [0, 0]
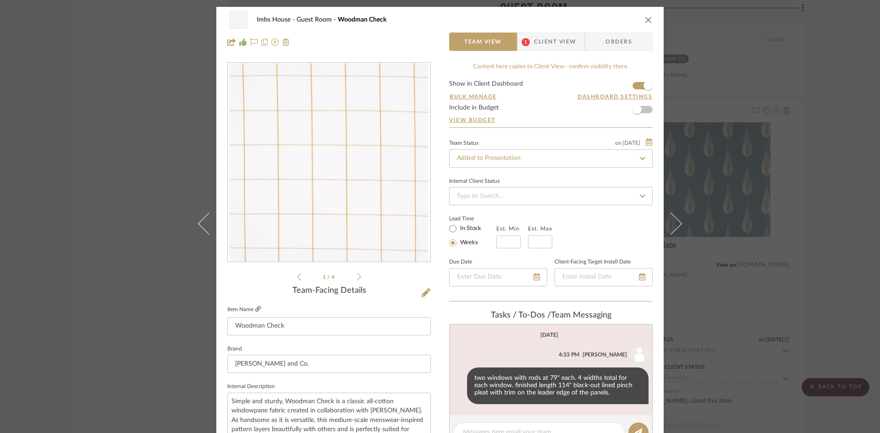
click at [255, 307] on icon at bounding box center [258, 309] width 6 height 6
click at [645, 19] on icon "close" at bounding box center [648, 19] width 7 height 7
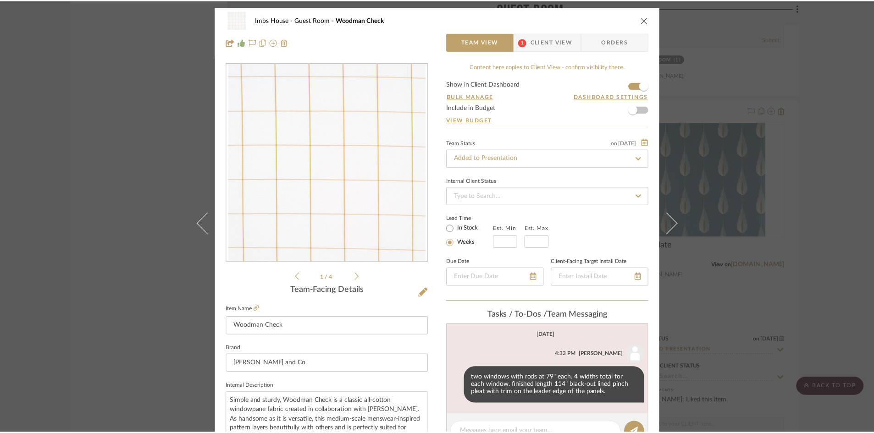
scroll to position [18432, 0]
